Goal: Complete application form

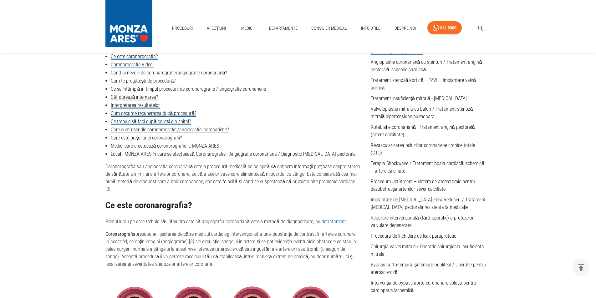
scroll to position [157, 0]
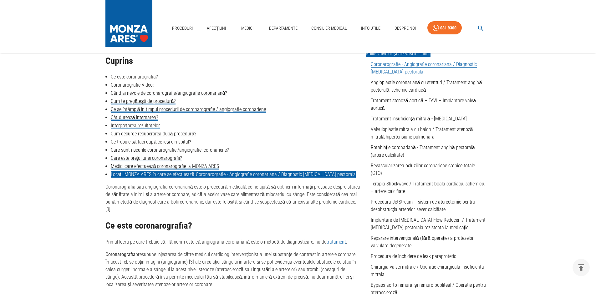
click at [141, 176] on link "Locații MONZA ARES în care se efectuează Coronarografie - Angiografie coronaria…" at bounding box center [233, 175] width 245 height 6
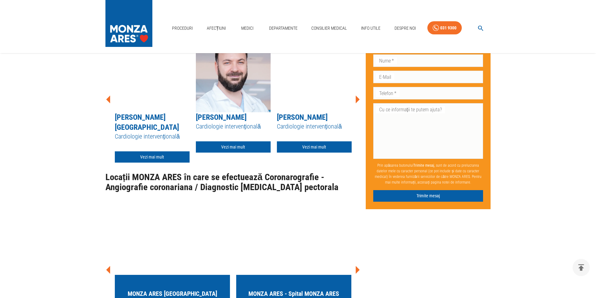
scroll to position [2233, 0]
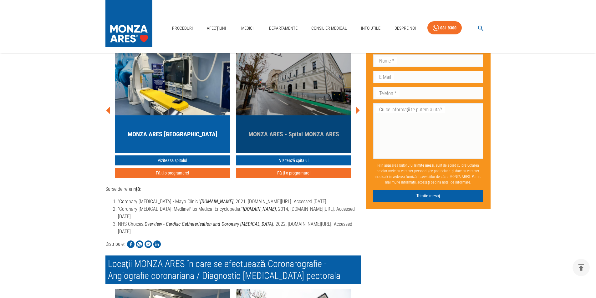
click at [299, 139] on h5 "MONZA ARES - Spital MONZA ARES" at bounding box center [294, 134] width 91 height 9
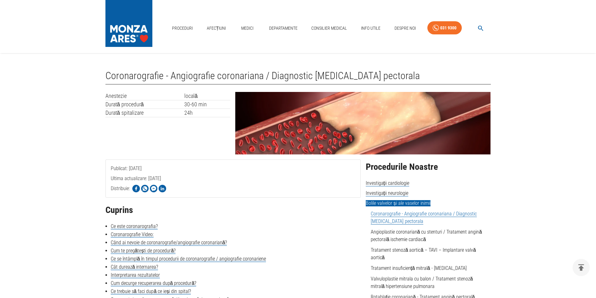
scroll to position [2226, 0]
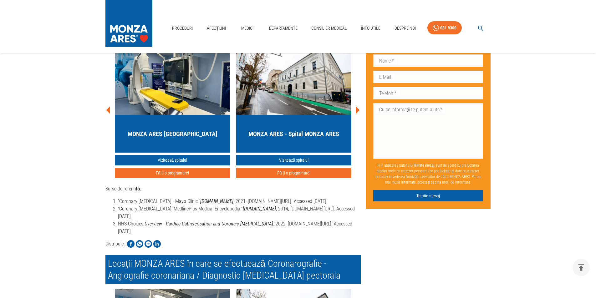
click at [110, 114] on icon at bounding box center [108, 110] width 4 height 8
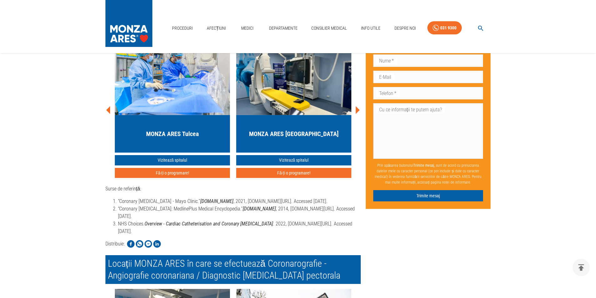
click at [110, 114] on icon at bounding box center [108, 110] width 4 height 8
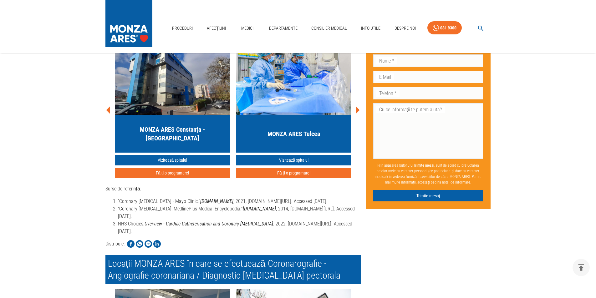
click at [110, 114] on icon at bounding box center [108, 110] width 4 height 8
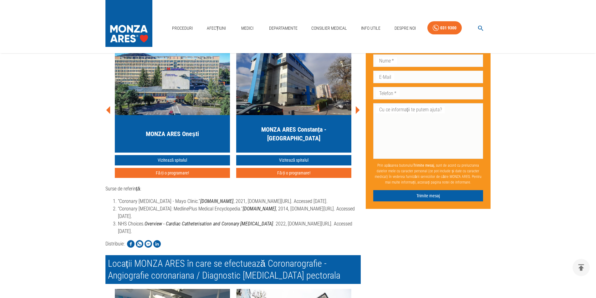
click at [110, 114] on icon at bounding box center [108, 110] width 4 height 8
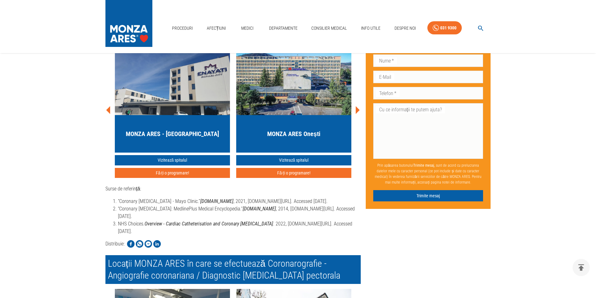
click at [110, 114] on icon at bounding box center [108, 110] width 4 height 8
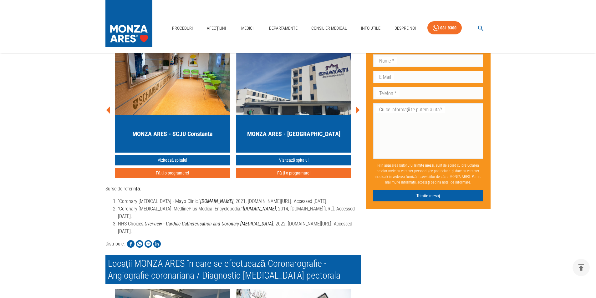
click at [110, 114] on icon at bounding box center [108, 110] width 4 height 8
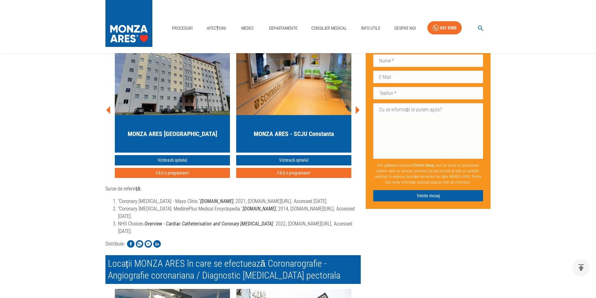
click at [159, 153] on div "MONZA ARES [GEOGRAPHIC_DATA]" at bounding box center [172, 134] width 115 height 38
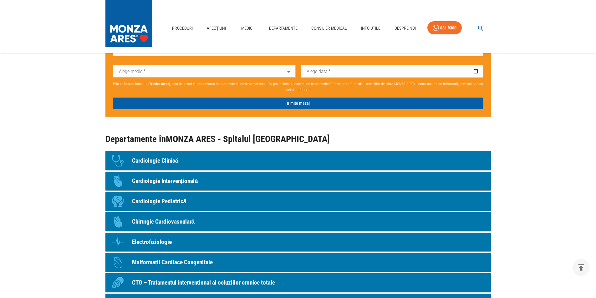
scroll to position [563, 0]
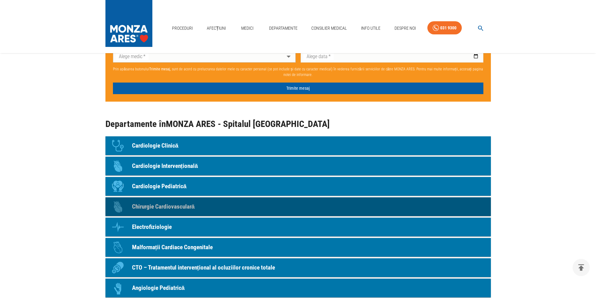
click at [158, 205] on p "Chirurgie Cardiovasculară" at bounding box center [163, 207] width 63 height 9
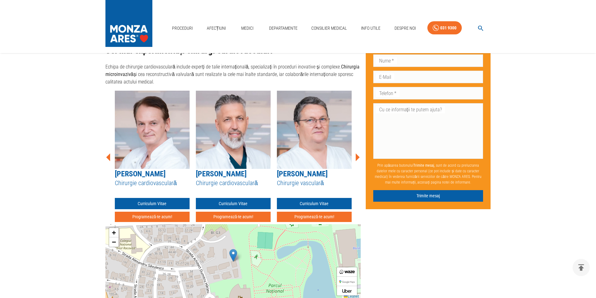
scroll to position [689, 0]
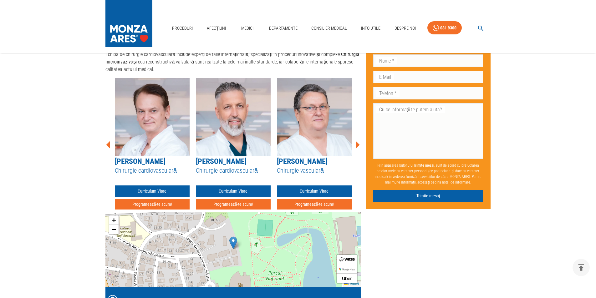
click at [358, 144] on icon at bounding box center [357, 145] width 19 height 19
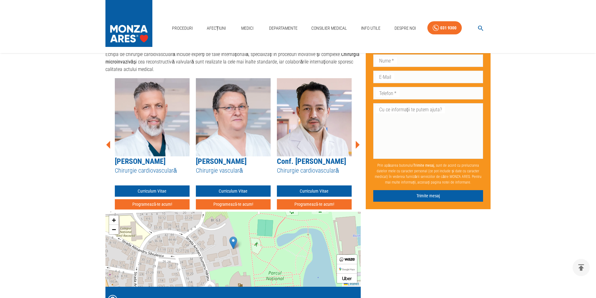
click at [358, 144] on icon at bounding box center [357, 145] width 19 height 19
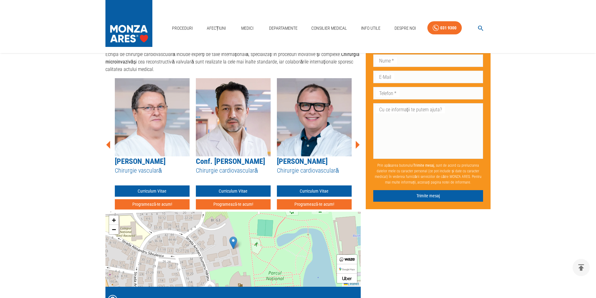
click at [358, 144] on icon at bounding box center [357, 145] width 19 height 19
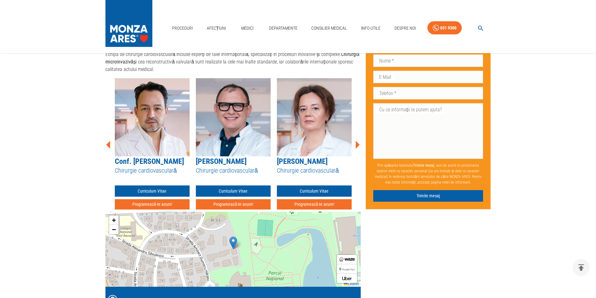
click at [358, 144] on icon at bounding box center [357, 145] width 19 height 19
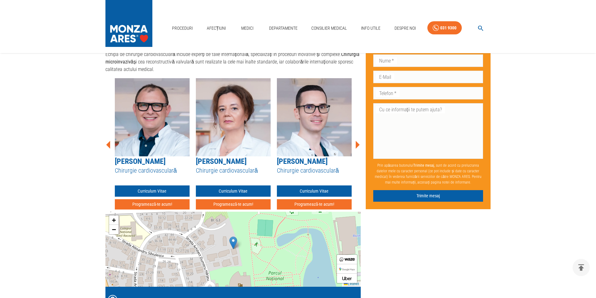
click at [358, 144] on icon at bounding box center [357, 145] width 19 height 19
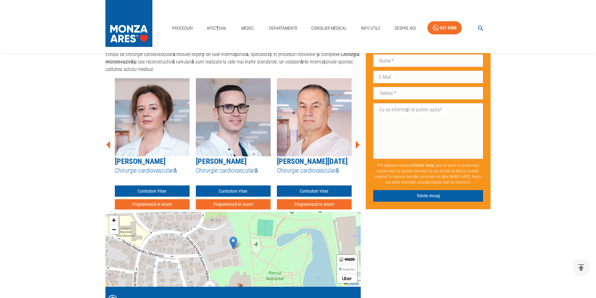
click at [358, 144] on icon at bounding box center [357, 145] width 19 height 19
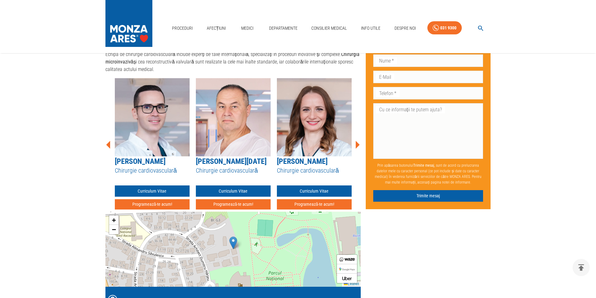
click at [358, 144] on icon at bounding box center [357, 145] width 19 height 19
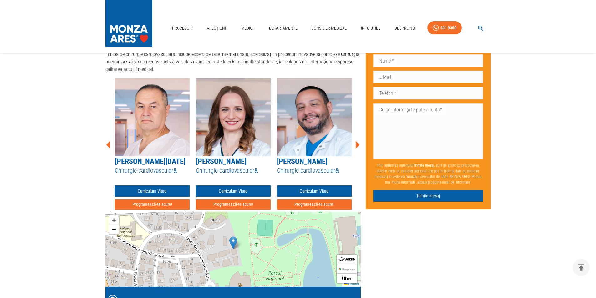
click at [358, 144] on icon at bounding box center [357, 145] width 19 height 19
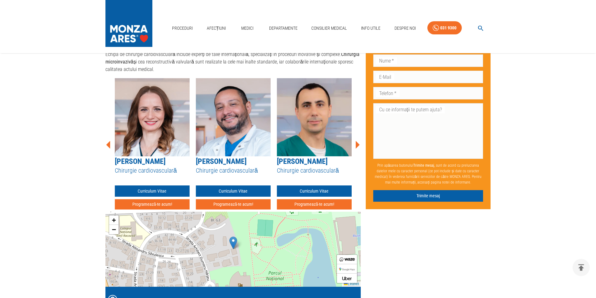
click at [358, 144] on icon at bounding box center [357, 145] width 19 height 19
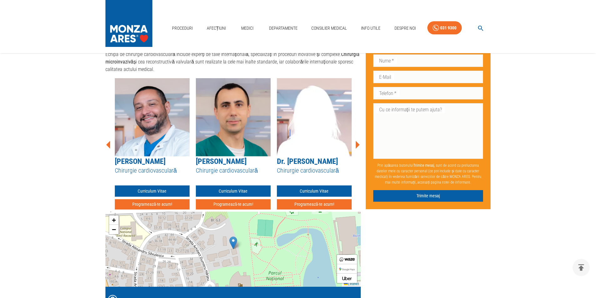
click at [358, 144] on icon at bounding box center [357, 145] width 19 height 19
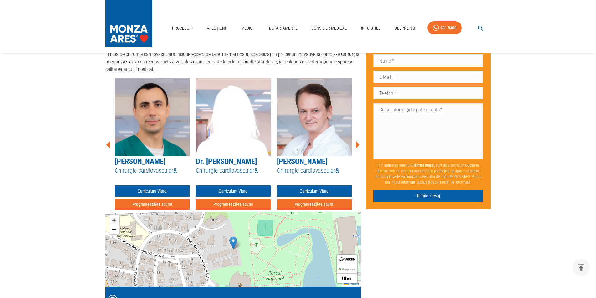
click at [358, 144] on icon at bounding box center [357, 145] width 19 height 19
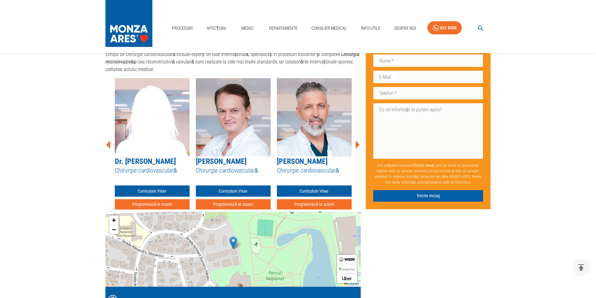
click at [358, 144] on icon at bounding box center [357, 145] width 19 height 19
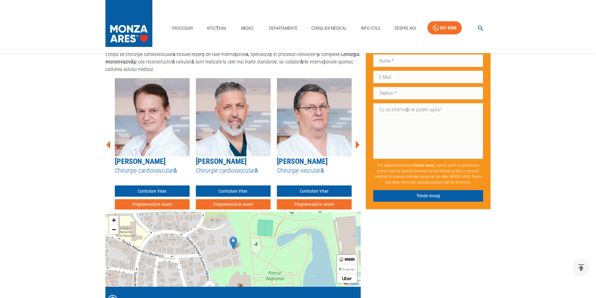
click at [358, 144] on icon at bounding box center [357, 145] width 19 height 19
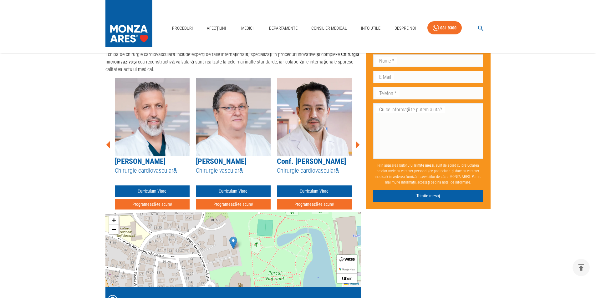
click at [358, 144] on icon at bounding box center [357, 145] width 19 height 19
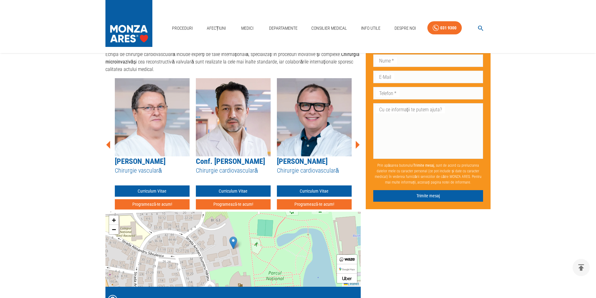
click at [358, 144] on icon at bounding box center [357, 145] width 19 height 19
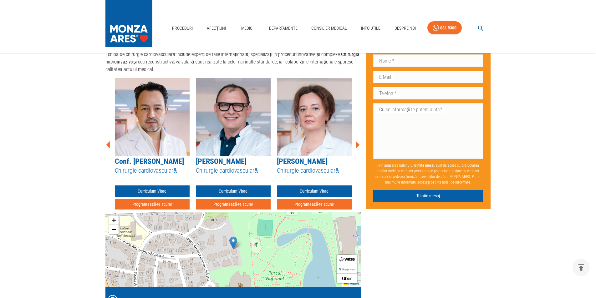
click at [358, 144] on icon at bounding box center [357, 145] width 19 height 19
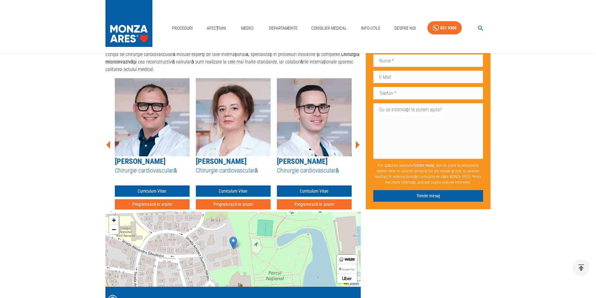
click at [358, 144] on icon at bounding box center [358, 145] width 4 height 8
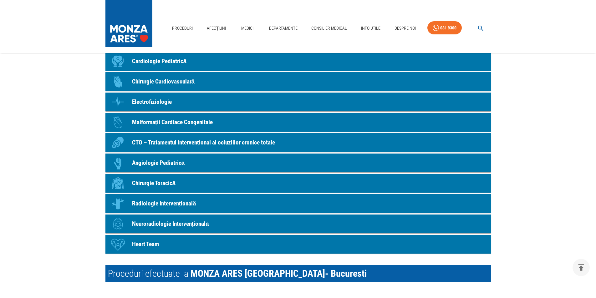
scroll to position [563, 0]
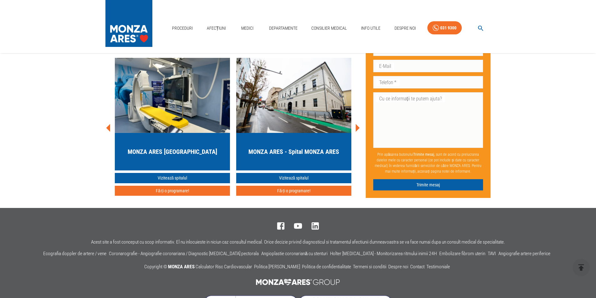
scroll to position [2439, 0]
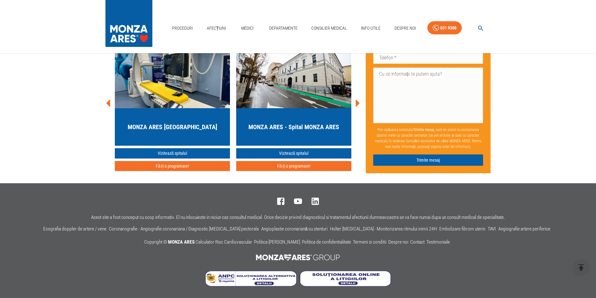
scroll to position [157, 0]
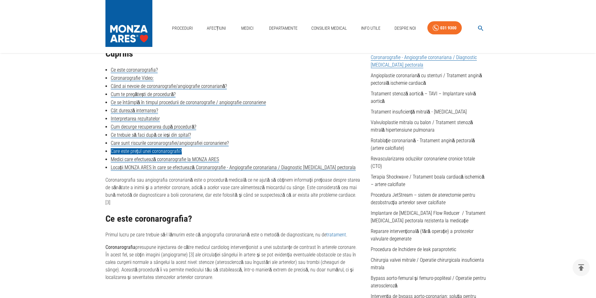
click at [153, 151] on link "Care este prețul unei coronarografii?" at bounding box center [146, 151] width 71 height 6
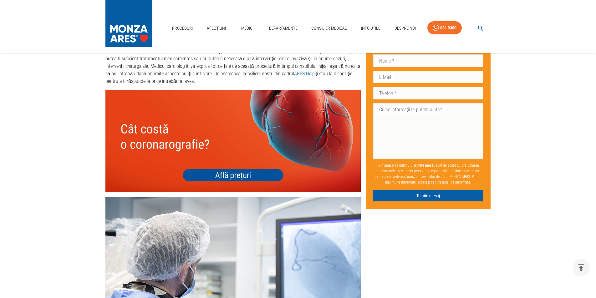
click at [248, 192] on img at bounding box center [232, 141] width 255 height 102
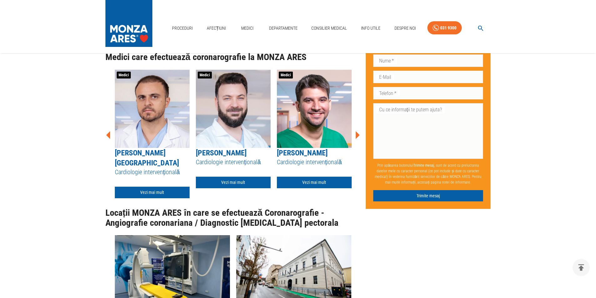
scroll to position [2032, 0]
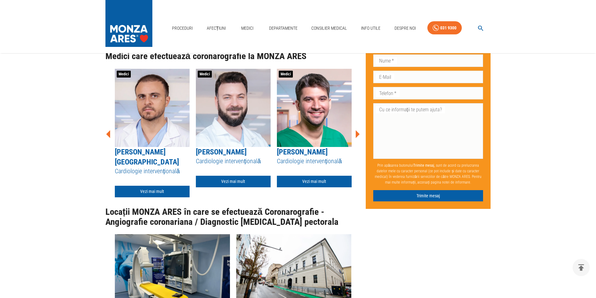
click at [108, 138] on icon at bounding box center [108, 134] width 4 height 8
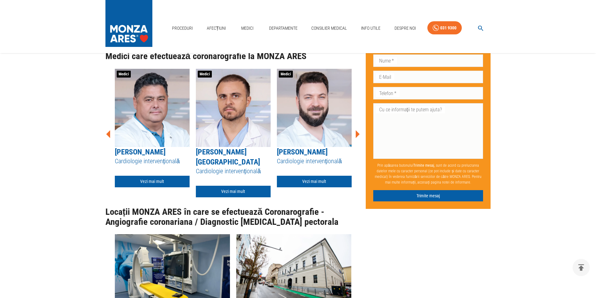
click at [108, 138] on icon at bounding box center [108, 134] width 4 height 8
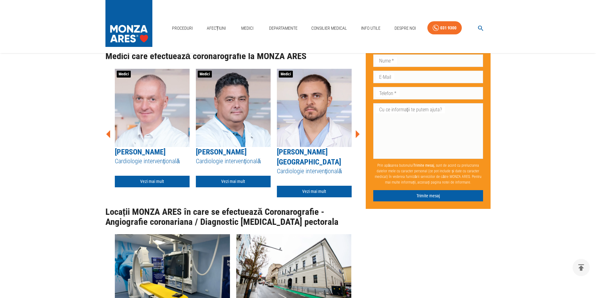
click at [108, 138] on icon at bounding box center [108, 134] width 4 height 8
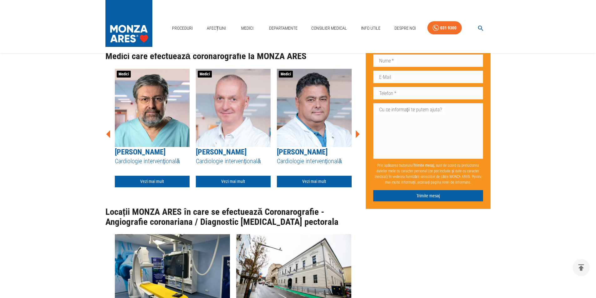
click at [108, 138] on icon at bounding box center [108, 134] width 4 height 8
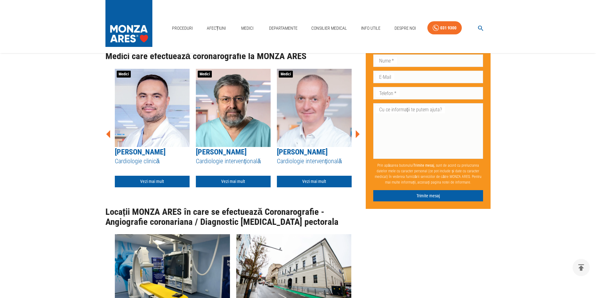
click at [108, 138] on icon at bounding box center [108, 134] width 4 height 8
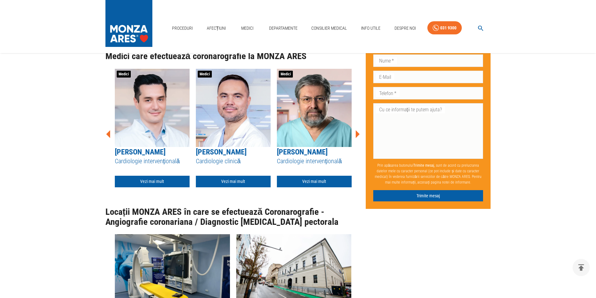
click at [108, 138] on icon at bounding box center [108, 134] width 4 height 8
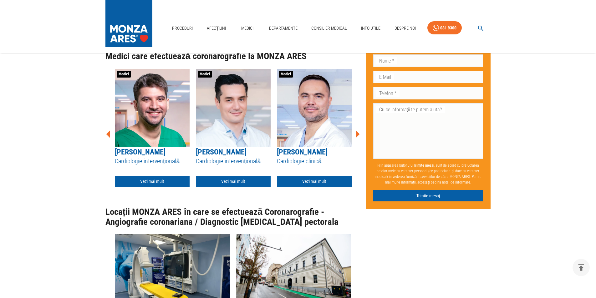
click at [108, 138] on icon at bounding box center [108, 134] width 4 height 8
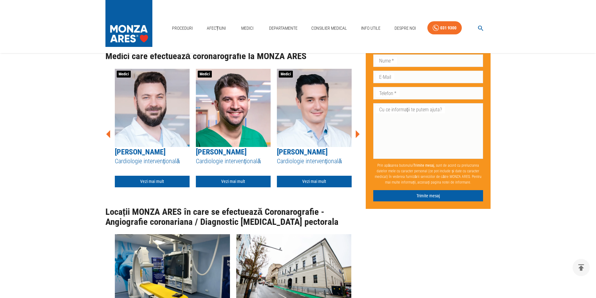
click at [108, 138] on icon at bounding box center [108, 134] width 4 height 8
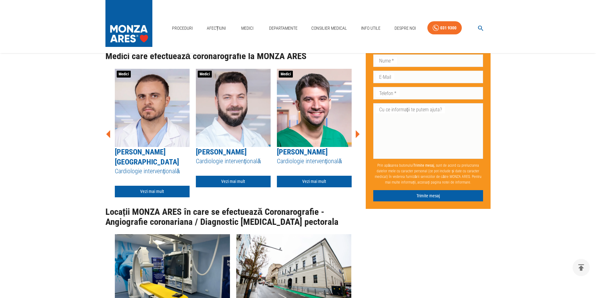
click at [108, 138] on icon at bounding box center [108, 134] width 4 height 8
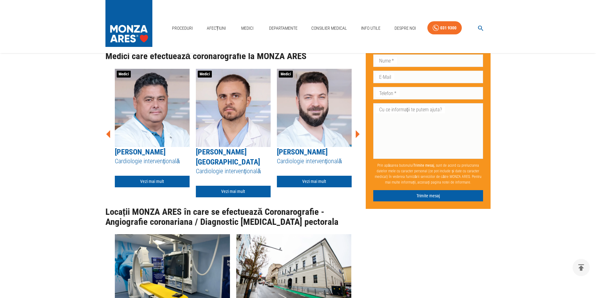
click at [108, 138] on icon at bounding box center [108, 134] width 4 height 8
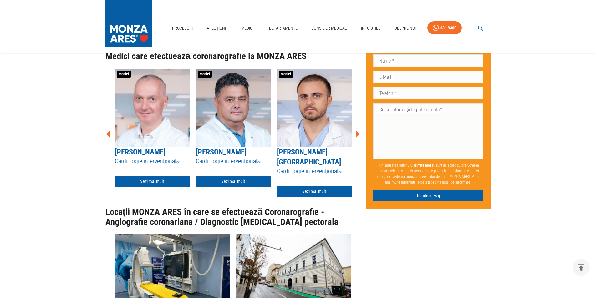
click at [108, 138] on icon at bounding box center [108, 134] width 4 height 8
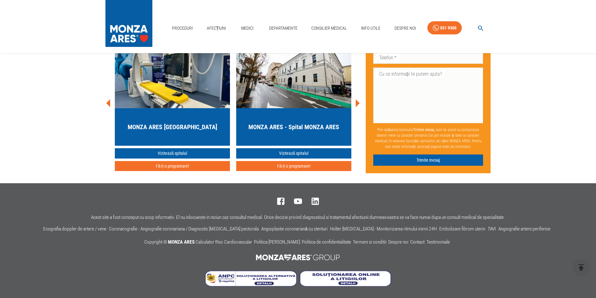
scroll to position [2533, 0]
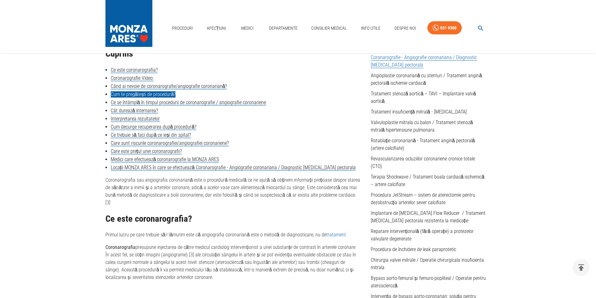
click at [132, 95] on link "Cum te pregătești de procedură?" at bounding box center [143, 94] width 65 height 6
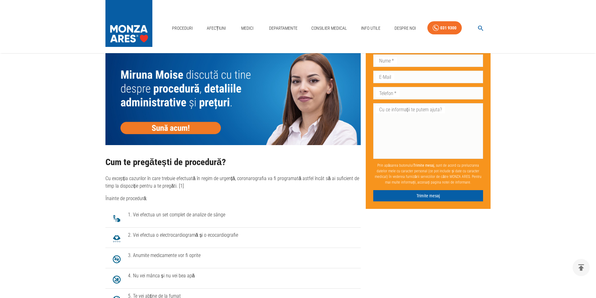
scroll to position [937, 0]
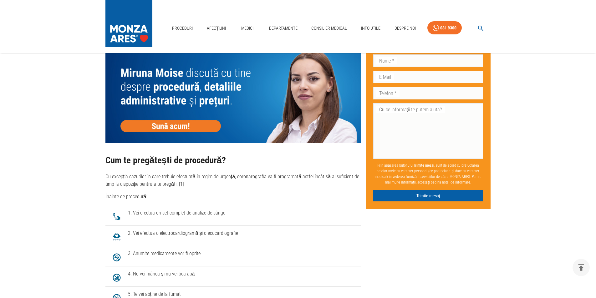
click at [117, 223] on img at bounding box center [116, 217] width 13 height 13
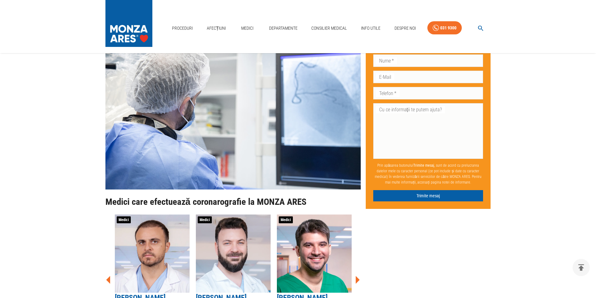
scroll to position [2158, 0]
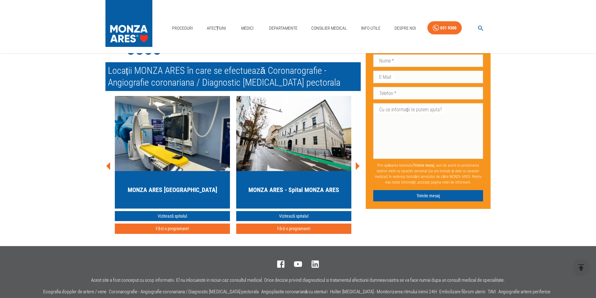
scroll to position [157, 0]
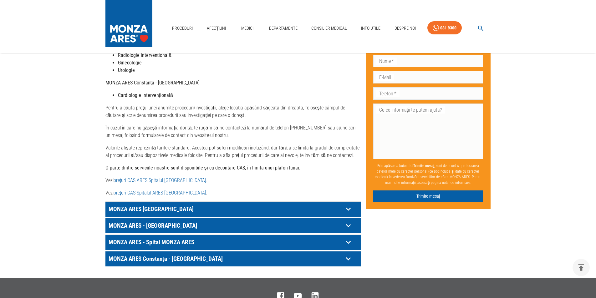
scroll to position [250, 0]
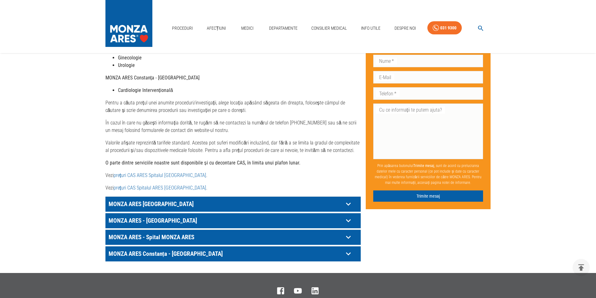
click at [143, 199] on p "MONZA ARES [GEOGRAPHIC_DATA]" at bounding box center [225, 204] width 237 height 10
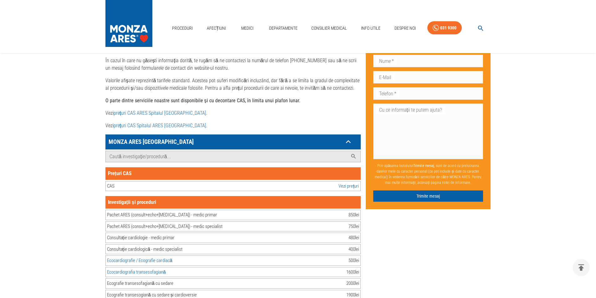
scroll to position [313, 0]
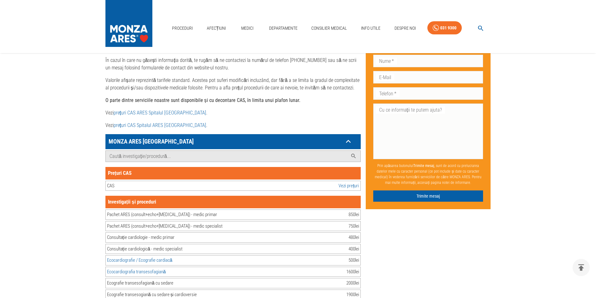
click at [351, 182] on link "Vezi prețuri" at bounding box center [349, 185] width 20 height 7
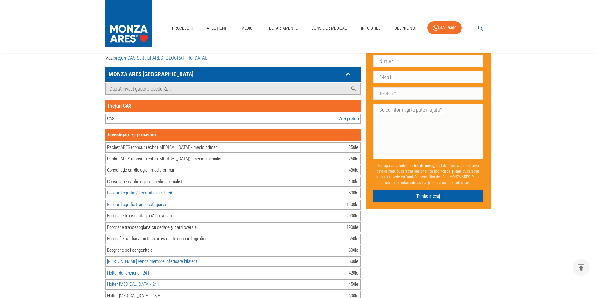
scroll to position [344, 0]
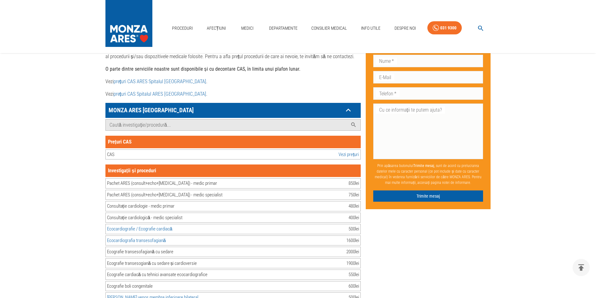
click at [354, 151] on link "Vezi prețuri" at bounding box center [349, 154] width 20 height 7
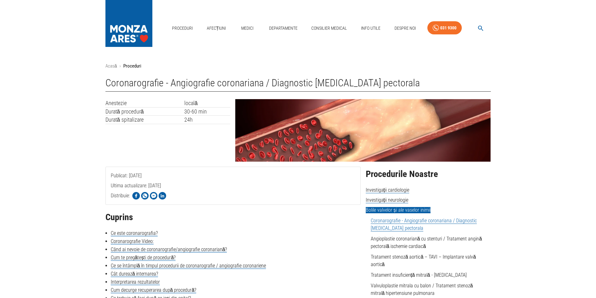
click at [392, 227] on link "Coronarografie - Angiografie coronariana / Diagnostic [MEDICAL_DATA] pectorala" at bounding box center [424, 225] width 106 height 14
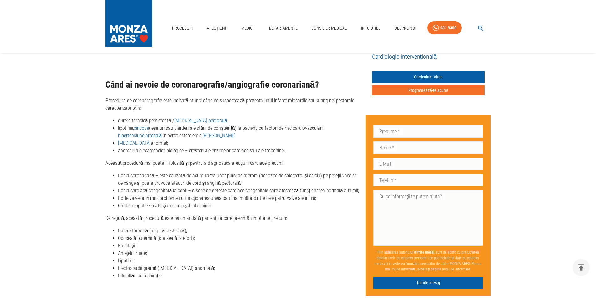
scroll to position [657, 0]
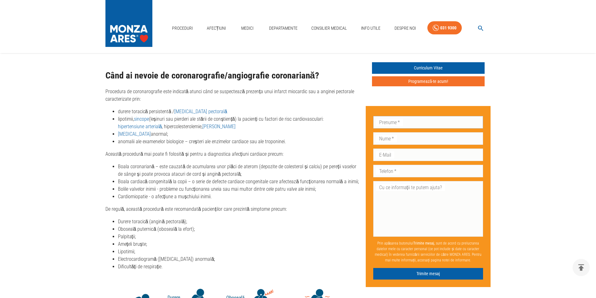
click at [388, 116] on input "Prenume   *" at bounding box center [428, 122] width 110 height 13
type input "LUCICA"
type input "IONITA"
type input "lucicaionita@gmail.com"
type input "0722248098"
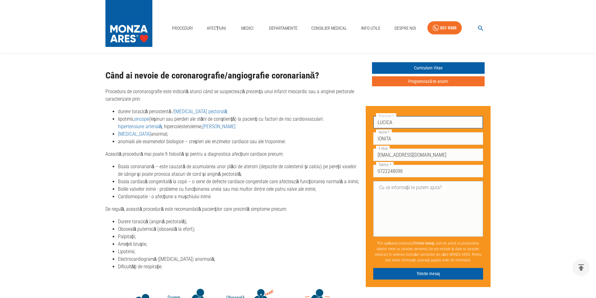
click at [383, 184] on textarea "Cu ce informații te putem ajuta?" at bounding box center [428, 209] width 101 height 50
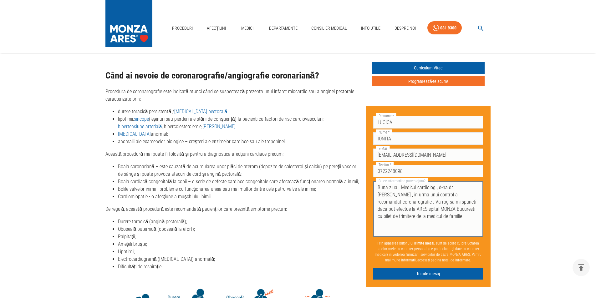
click at [444, 193] on textarea "Buna ziua . Medicul cardiolog , d-na dr.Anca Tau , in urma unui control a recom…" at bounding box center [428, 209] width 101 height 50
click at [403, 210] on textarea "Buna ziua . Medicul cardiolog , d-na dr.Anca Tau , in urma unui control a recom…" at bounding box center [428, 209] width 101 height 50
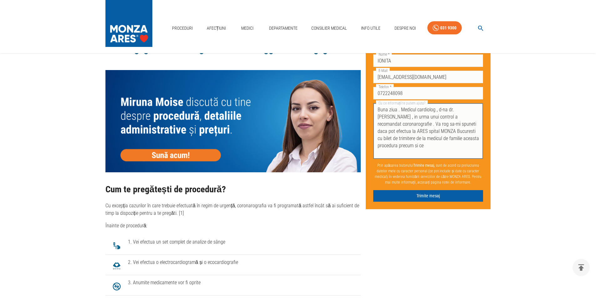
scroll to position [1002, 0]
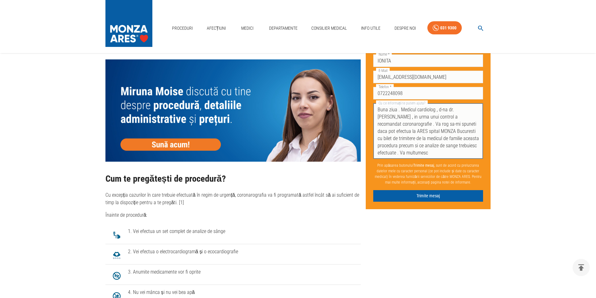
drag, startPoint x: 435, startPoint y: 140, endPoint x: 454, endPoint y: 141, distance: 19.1
click at [454, 141] on textarea "Buna ziua . Medicul cardiolog , d-na dr.Anca Tau , in urma unui control a recom…" at bounding box center [428, 131] width 101 height 50
click at [416, 146] on textarea "Buna ziua . Medicul cardiolog , d-na dr.Anca Tau , in urma unui control a recom…" at bounding box center [428, 131] width 101 height 50
click at [401, 154] on textarea "Buna ziua . Medicul cardiolog , d-na dr.Anca Tau , in urma unui control a recom…" at bounding box center [428, 131] width 101 height 50
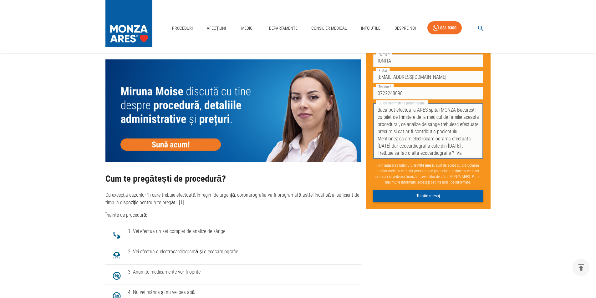
type textarea "Buna ziua . Medicul cardiolog , d-na dr.Anca Tau , in urma unui control a recom…"
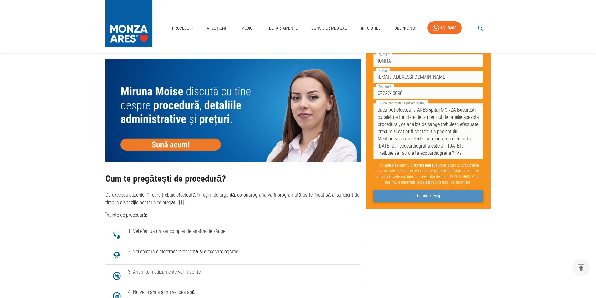
click at [423, 194] on button "Trimite mesaj" at bounding box center [428, 196] width 110 height 12
